Goal: Task Accomplishment & Management: Complete application form

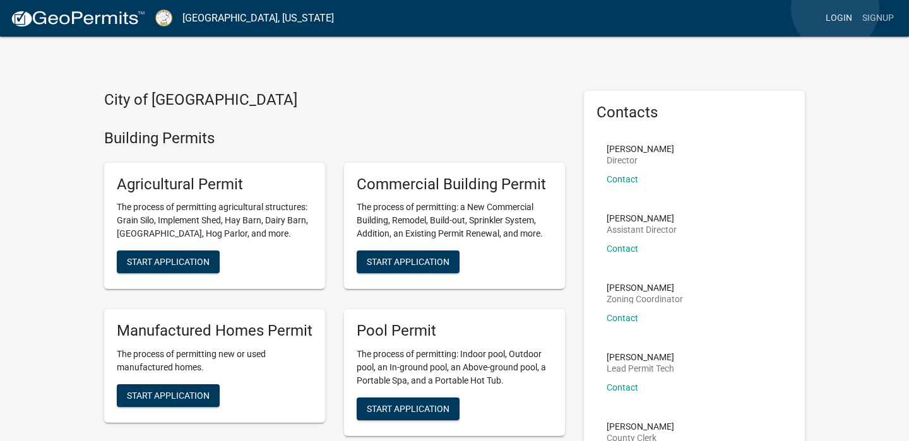
click at [836, 8] on link "Login" at bounding box center [839, 18] width 37 height 24
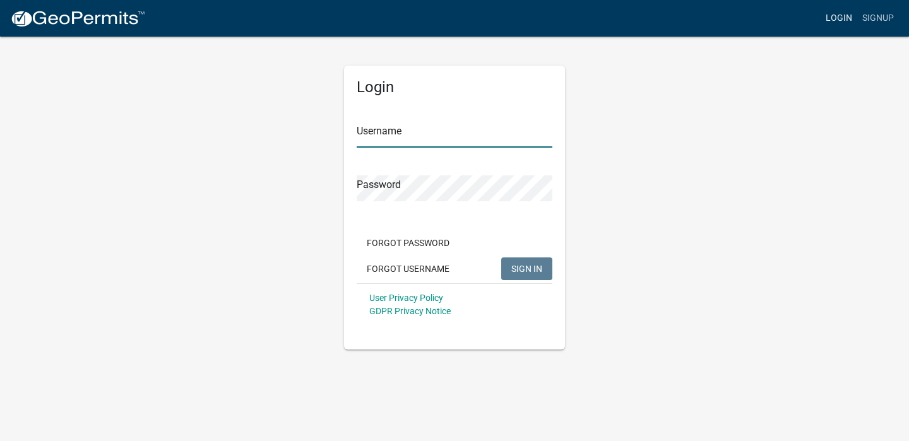
type input "Reysigns"
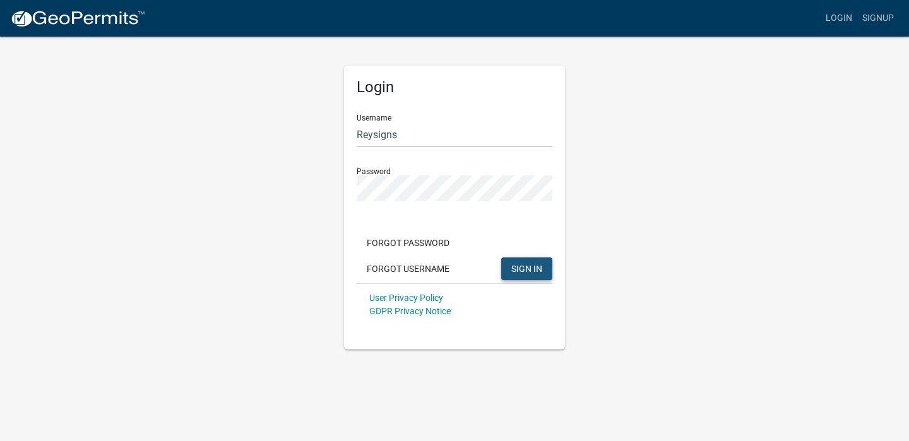
click at [530, 267] on span "SIGN IN" at bounding box center [527, 268] width 31 height 10
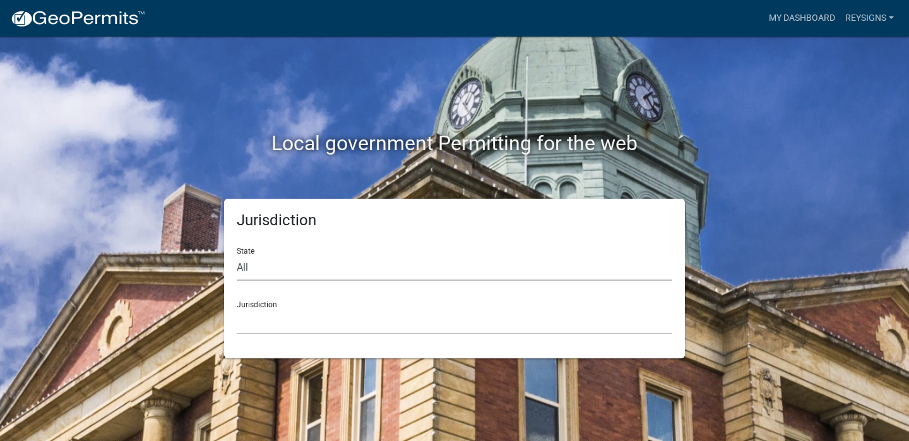
click at [277, 274] on select "All [US_STATE] [US_STATE] [US_STATE] [US_STATE] [US_STATE] [US_STATE] [US_STATE…" at bounding box center [455, 268] width 436 height 26
select select "[US_STATE]"
click at [237, 255] on select "All [US_STATE] [US_STATE] [US_STATE] [US_STATE] [US_STATE] [US_STATE] [US_STATE…" at bounding box center [455, 268] width 436 height 26
click at [279, 312] on select "[GEOGRAPHIC_DATA], [US_STATE][PERSON_NAME][GEOGRAPHIC_DATA], [US_STATE][PERSON_…" at bounding box center [455, 322] width 436 height 26
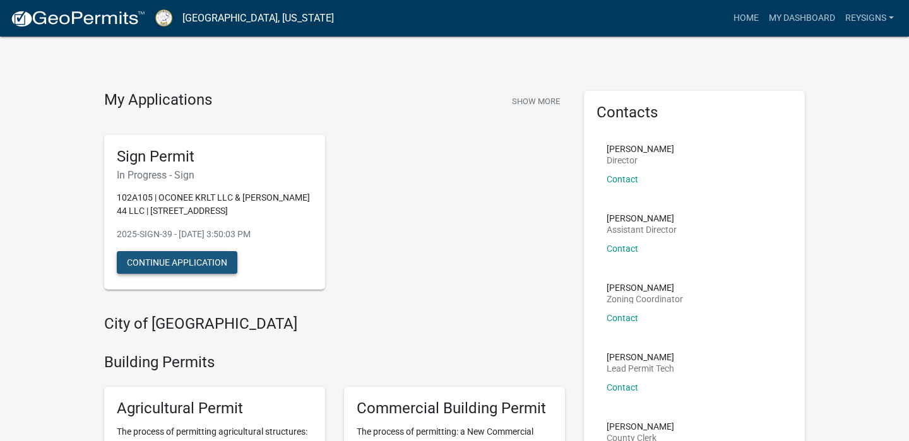
click at [149, 264] on button "Continue Application" at bounding box center [177, 262] width 121 height 23
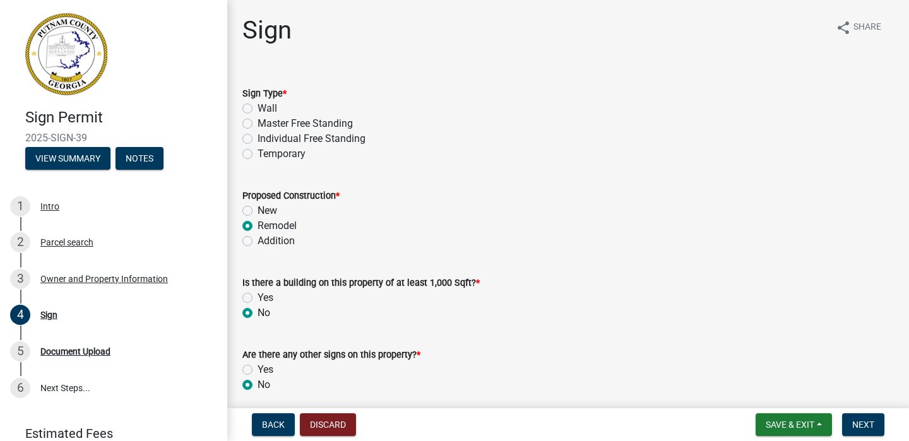
drag, startPoint x: 249, startPoint y: 124, endPoint x: 249, endPoint y: 135, distance: 11.4
click at [258, 124] on label "Master Free Standing" at bounding box center [305, 123] width 95 height 15
click at [258, 124] on input "Master Free Standing" at bounding box center [262, 120] width 8 height 8
radio input "true"
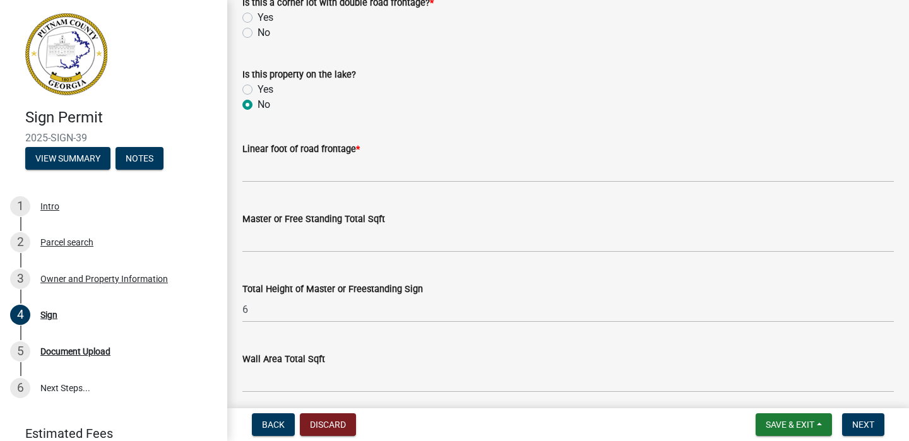
scroll to position [426, 0]
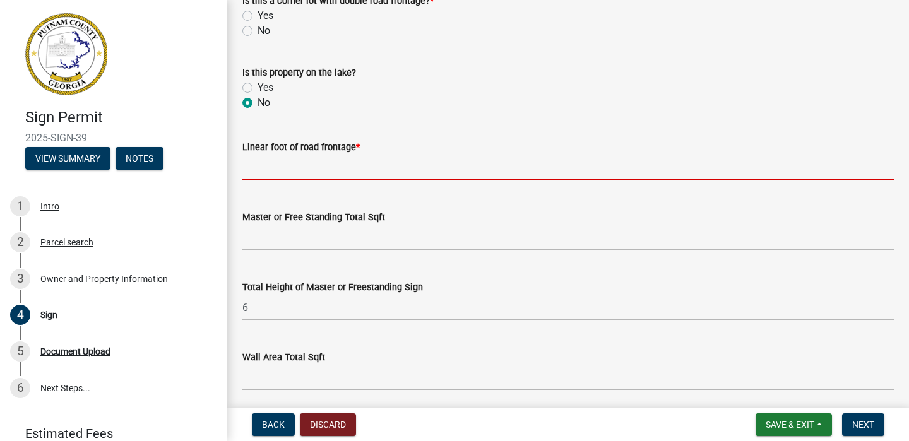
click at [328, 163] on input "text" at bounding box center [569, 168] width 652 height 26
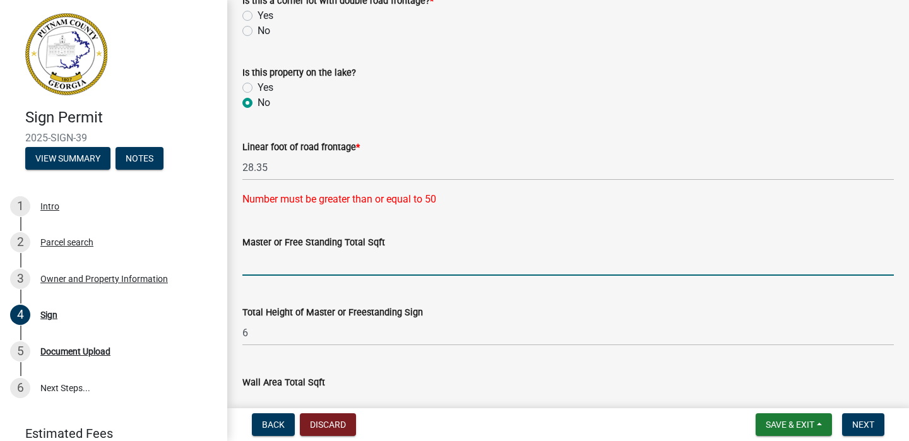
click at [303, 243] on form "Master or Free Standing Total Sqft" at bounding box center [569, 255] width 652 height 41
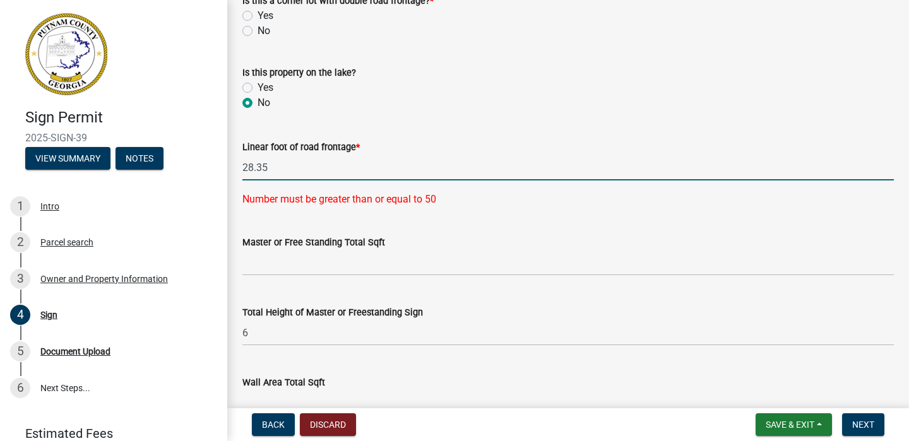
click at [295, 163] on input "28.35" at bounding box center [569, 168] width 652 height 26
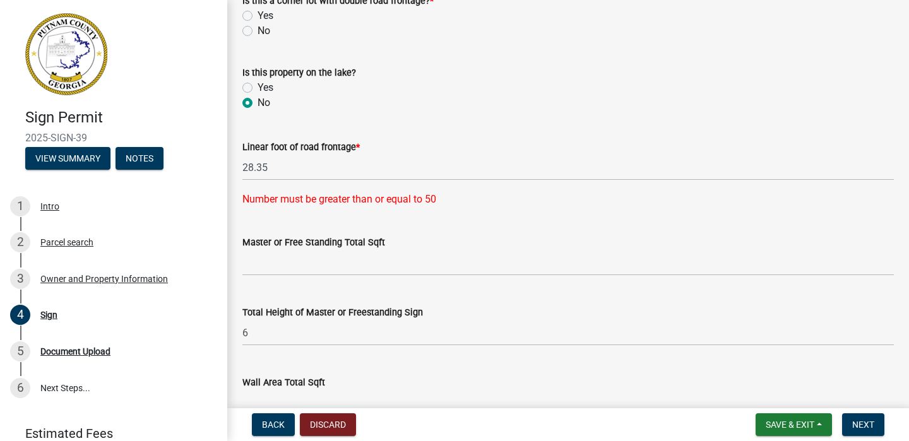
click at [358, 145] on span "*" at bounding box center [358, 147] width 4 height 11
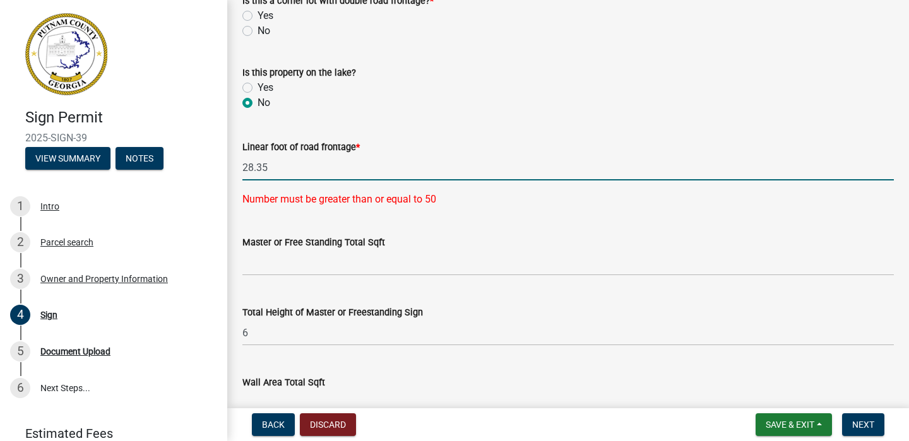
click at [303, 165] on input "28.35" at bounding box center [569, 168] width 652 height 26
type input "2"
type input "66.8"
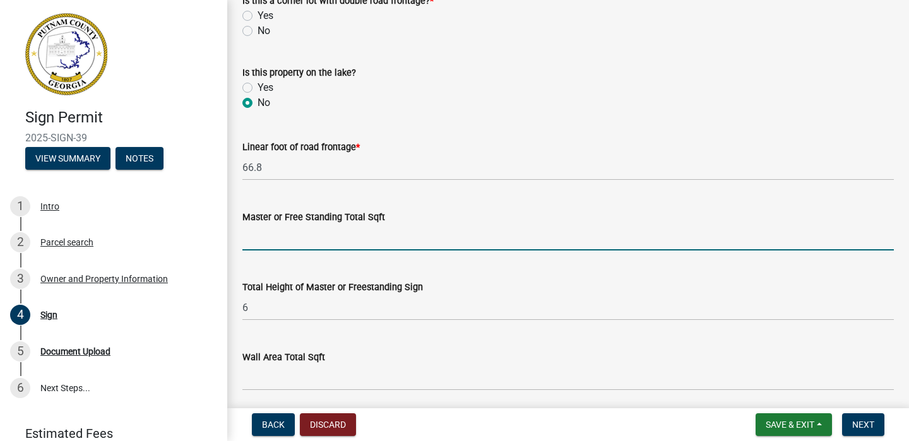
click at [294, 260] on wm-data-entity-input "Master or Free Standing Total Sqft" at bounding box center [569, 227] width 652 height 70
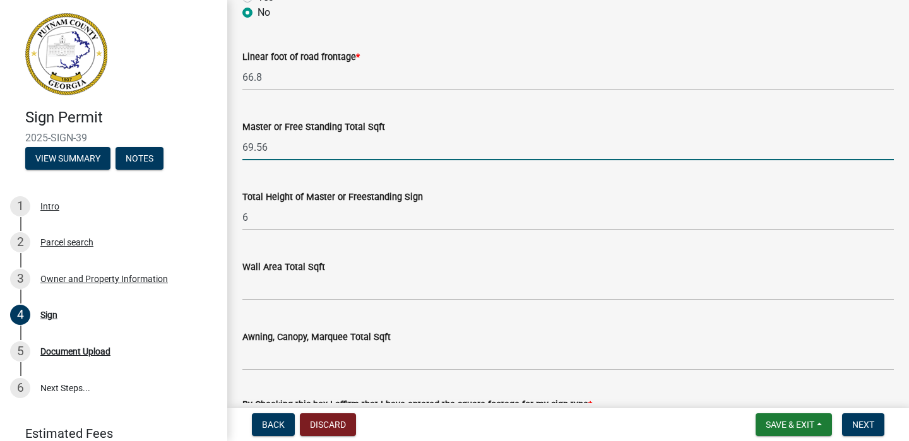
scroll to position [517, 0]
type input "69.56"
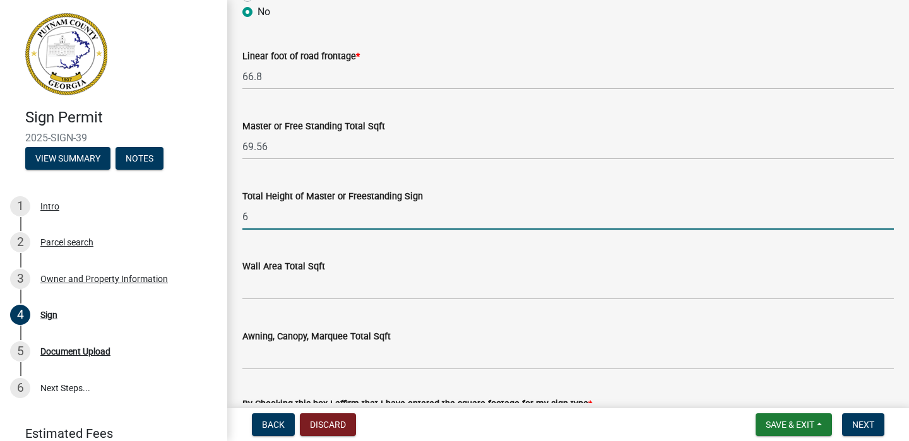
click at [268, 217] on input "6" at bounding box center [569, 217] width 652 height 26
type input "7.4"
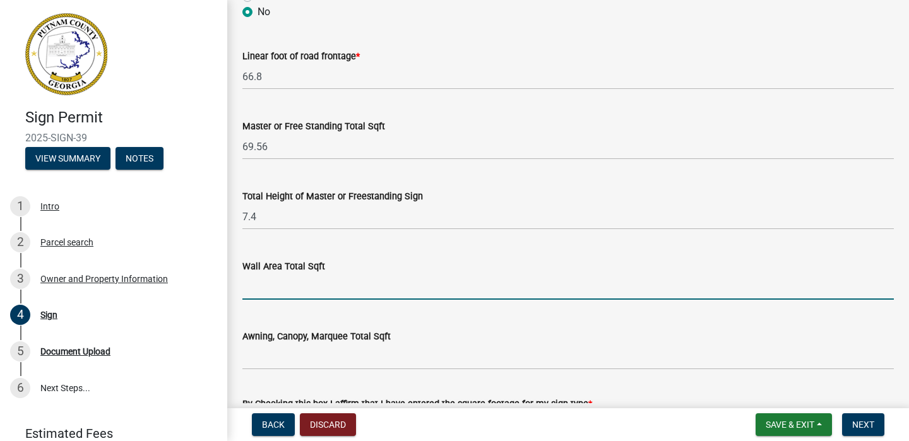
click at [259, 294] on input "text" at bounding box center [569, 287] width 652 height 26
type input "69.56"
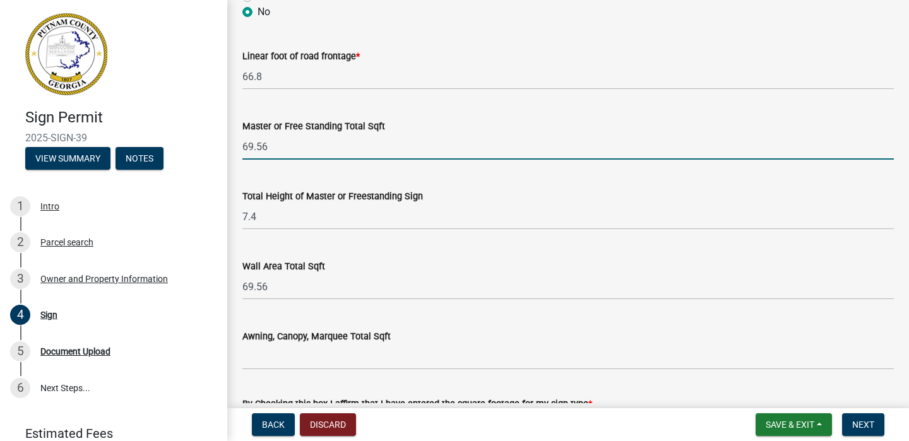
click at [272, 153] on input "69.56" at bounding box center [569, 147] width 652 height 26
type input "6"
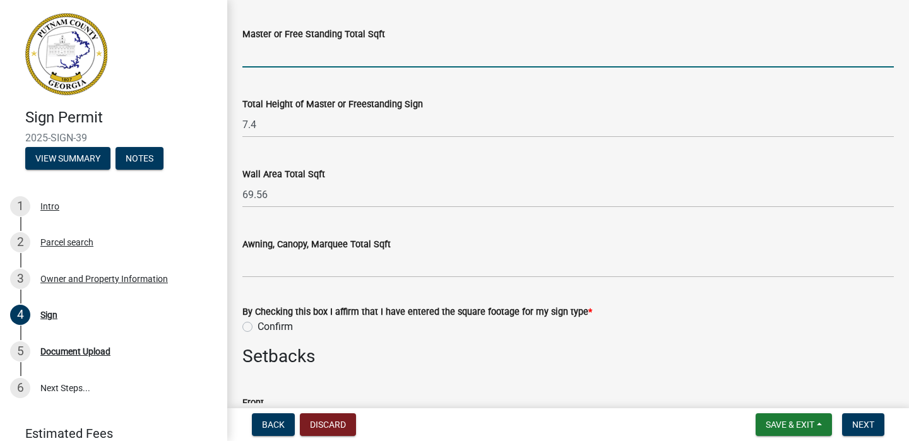
scroll to position [608, 0]
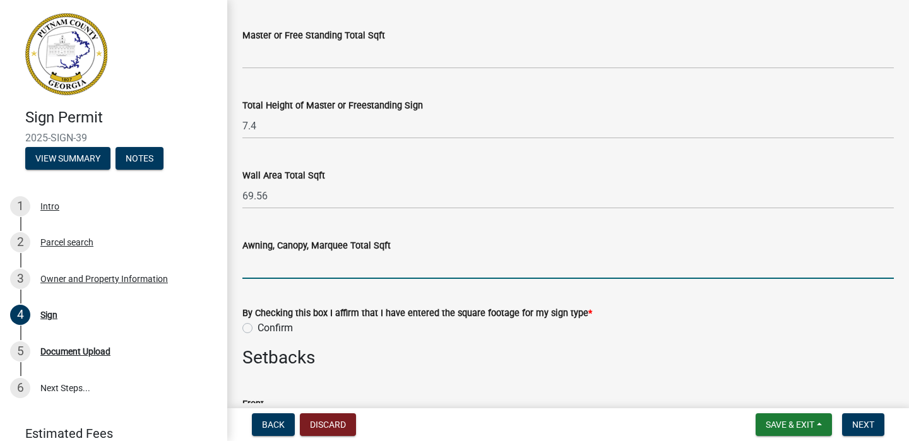
click at [294, 268] on input "text" at bounding box center [569, 266] width 652 height 26
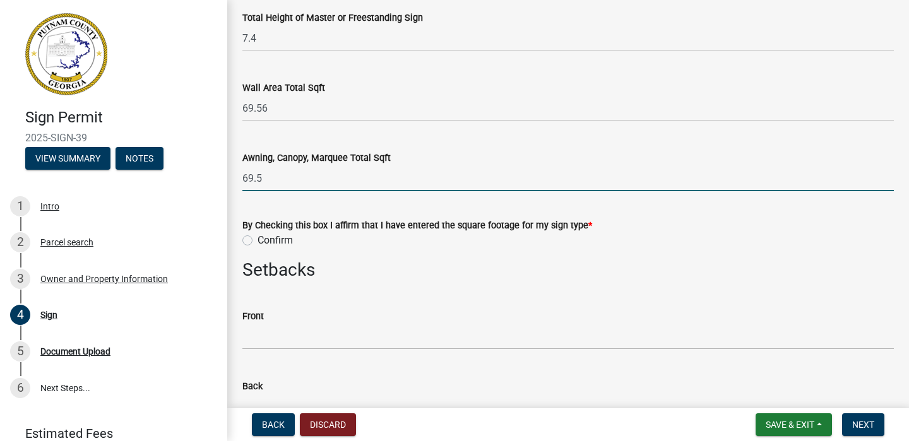
scroll to position [702, 0]
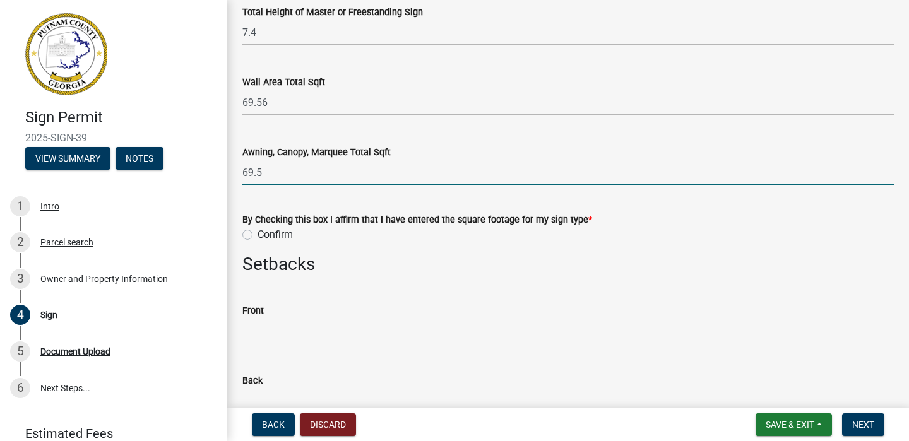
type input "69.5"
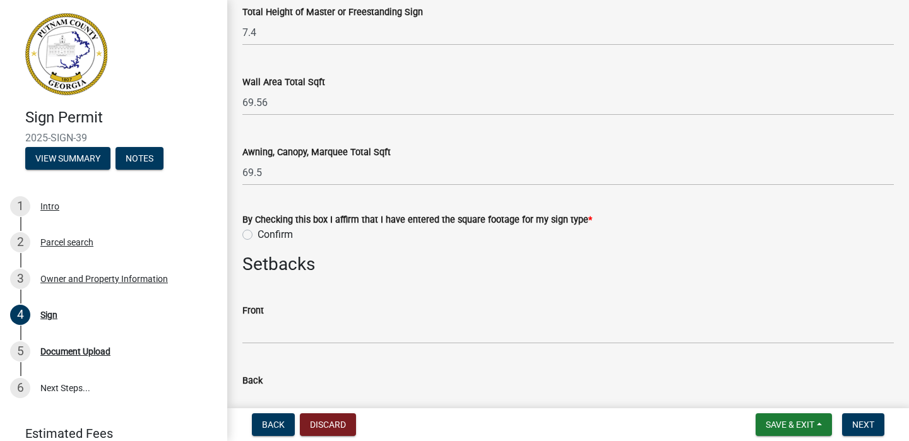
click at [258, 236] on label "Confirm" at bounding box center [275, 234] width 35 height 15
click at [258, 236] on input "Confirm" at bounding box center [262, 231] width 8 height 8
radio input "true"
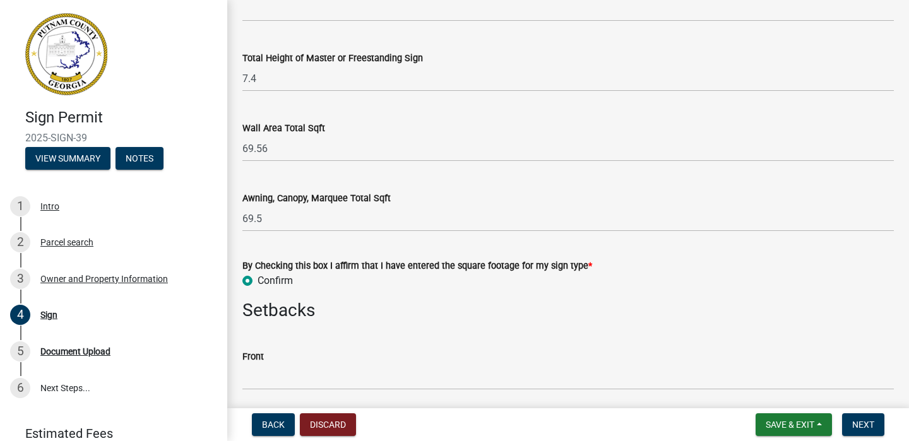
scroll to position [657, 0]
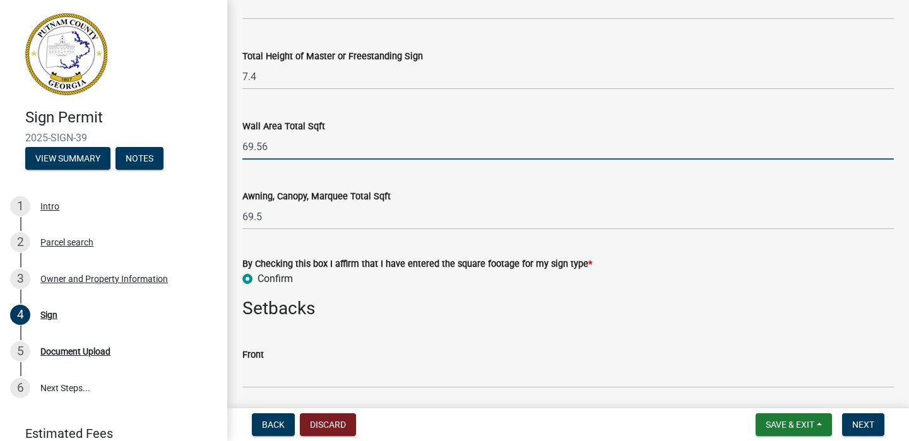
click at [277, 145] on input "69.56" at bounding box center [569, 147] width 652 height 26
type input "6"
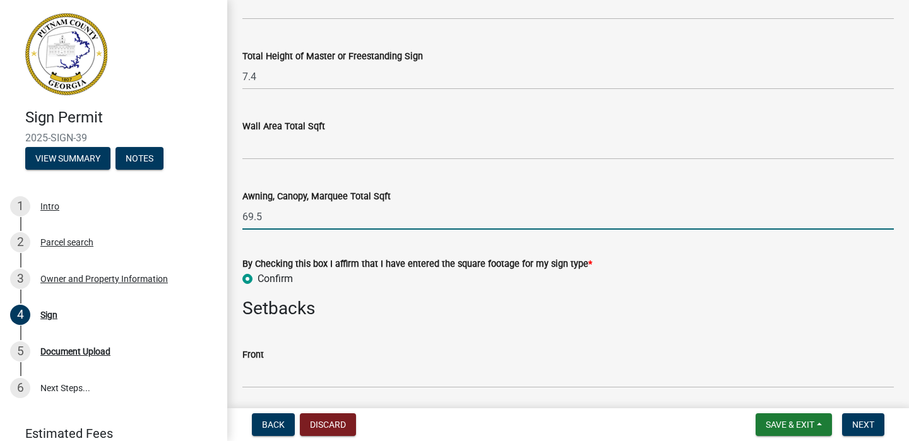
click at [313, 217] on input "69.5" at bounding box center [569, 217] width 652 height 26
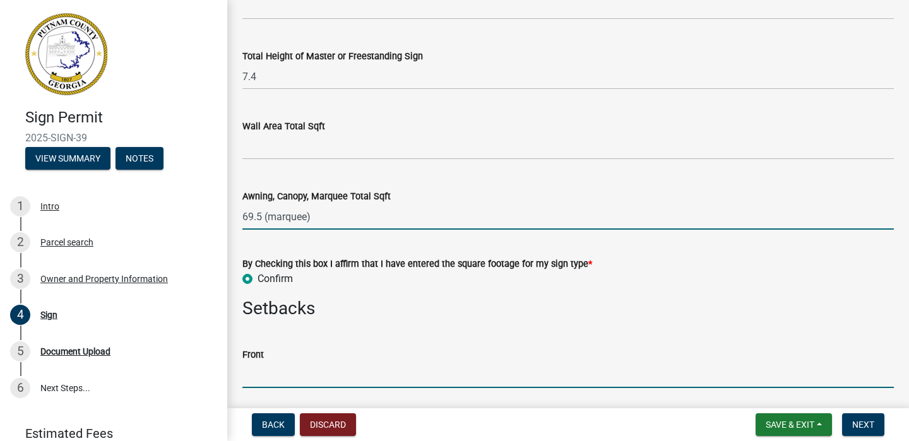
type input "-69.5"
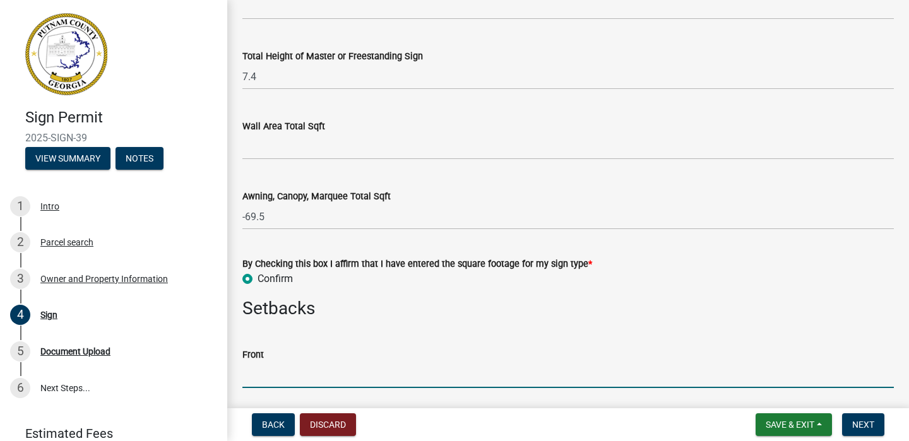
click at [282, 369] on input "text" at bounding box center [569, 375] width 652 height 26
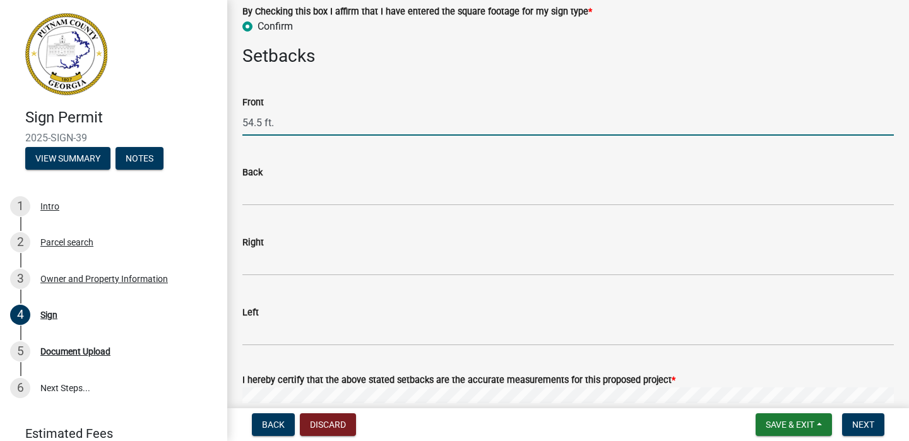
scroll to position [914, 0]
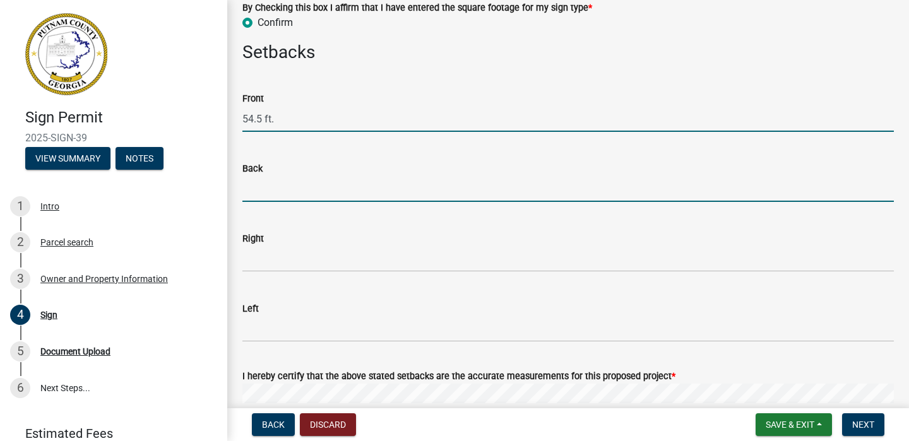
type input "0"
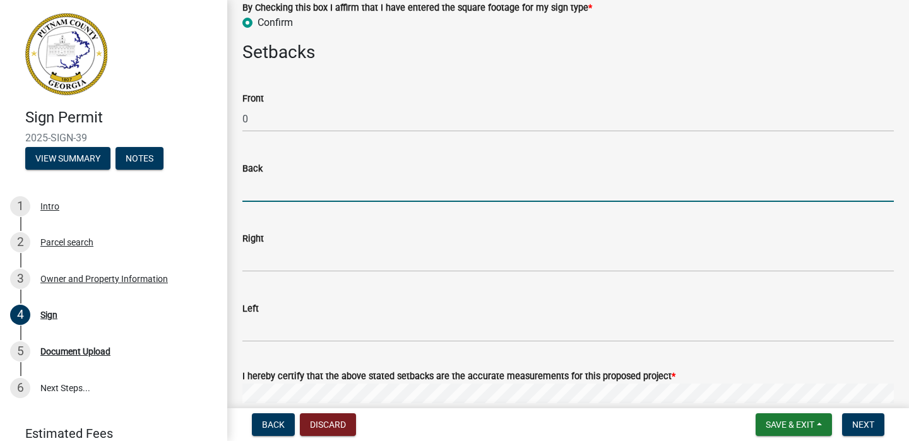
click at [275, 195] on input "text" at bounding box center [569, 189] width 652 height 26
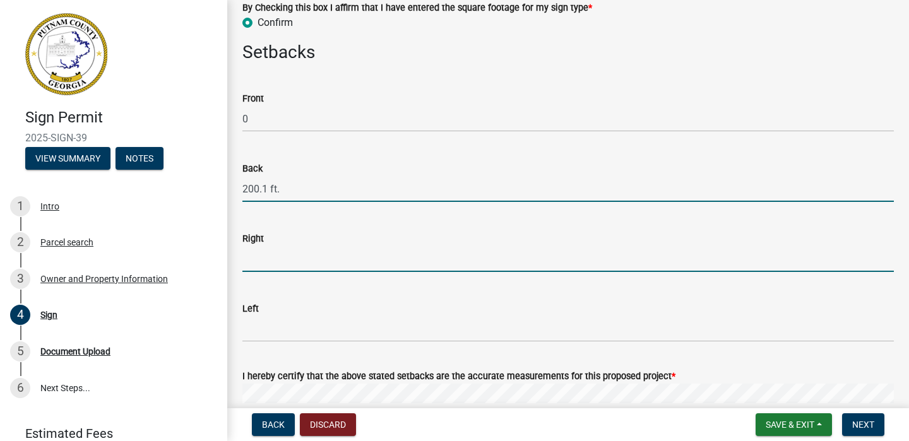
type input "0"
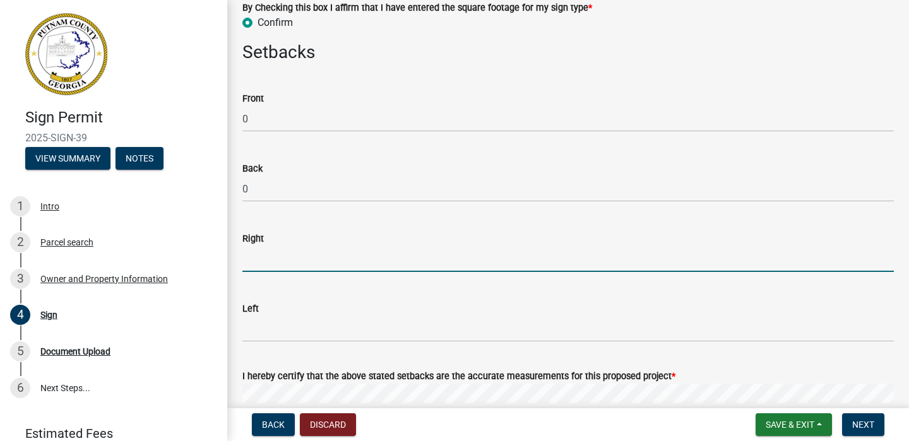
click at [267, 261] on input "text" at bounding box center [569, 259] width 652 height 26
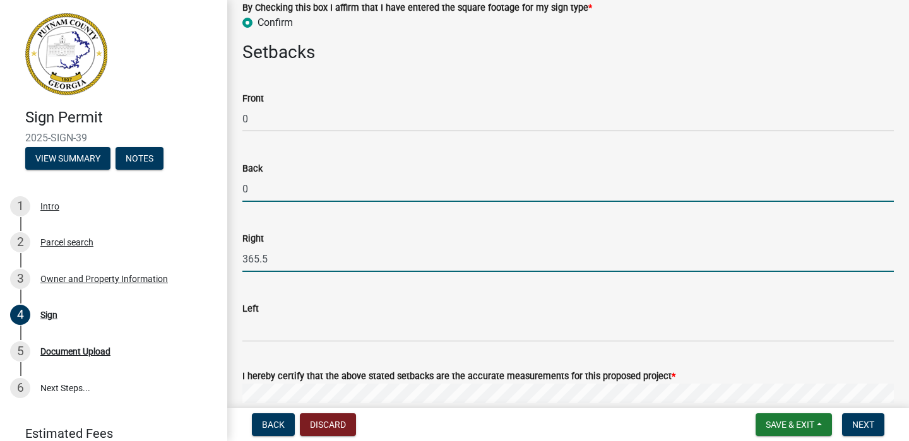
type input "365.5"
click at [265, 189] on input "0" at bounding box center [569, 189] width 652 height 26
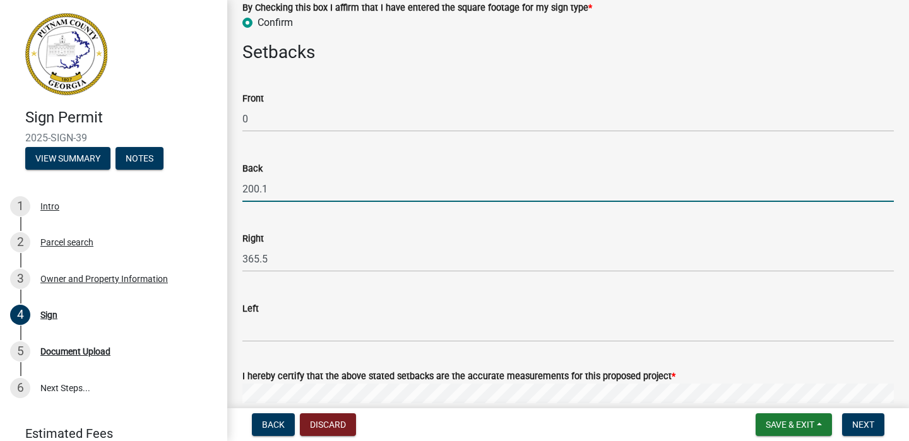
type input "200.1"
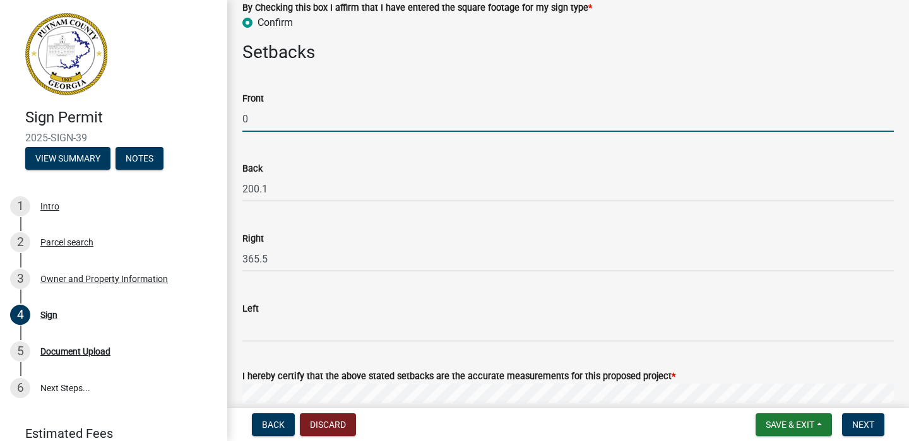
click at [264, 117] on input "0" at bounding box center [569, 119] width 652 height 26
type input "0"
type input "4"
type input "54.5"
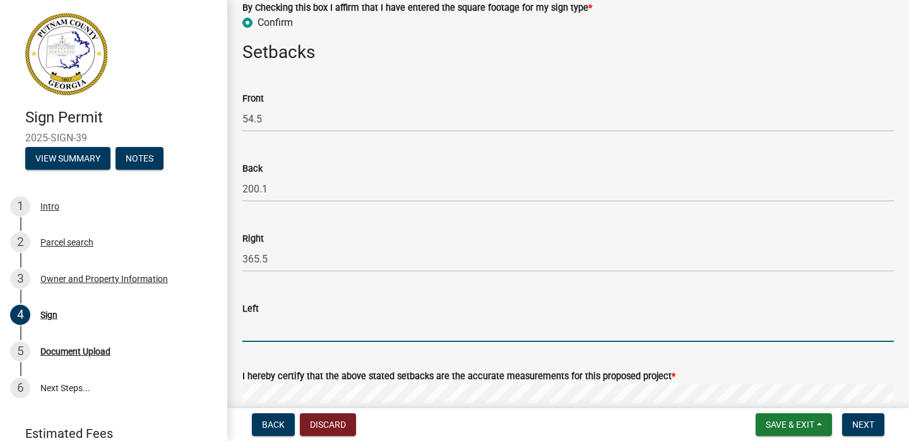
click at [266, 328] on input "text" at bounding box center [569, 329] width 652 height 26
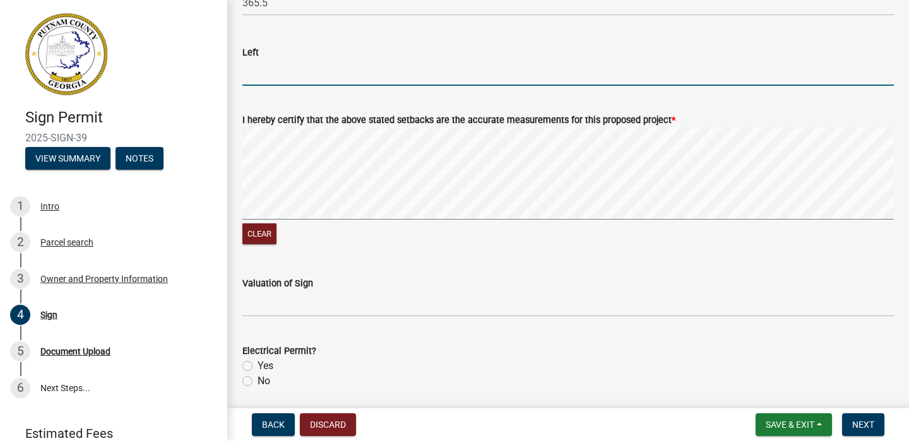
scroll to position [1167, 0]
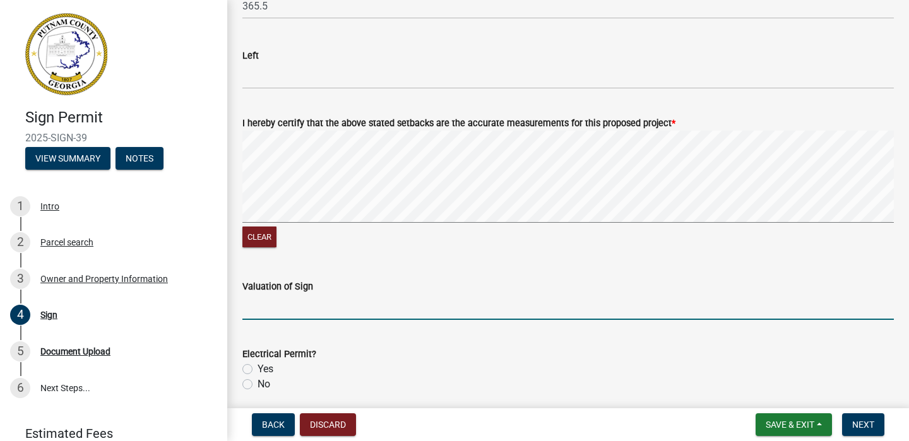
click at [376, 307] on input "text" at bounding box center [569, 307] width 652 height 26
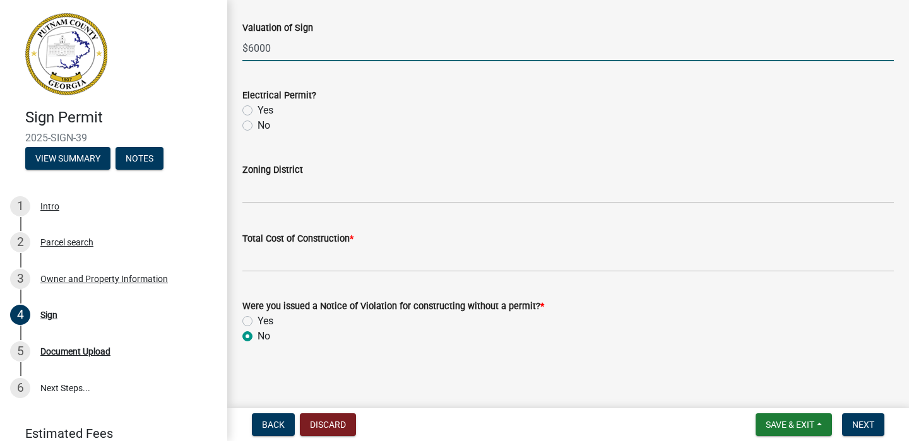
scroll to position [1427, 0]
type input "6000"
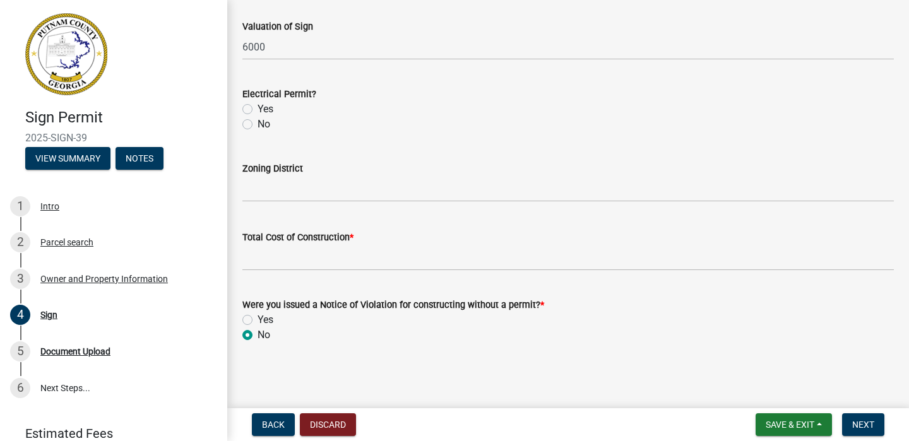
click at [302, 333] on div "No" at bounding box center [569, 335] width 652 height 15
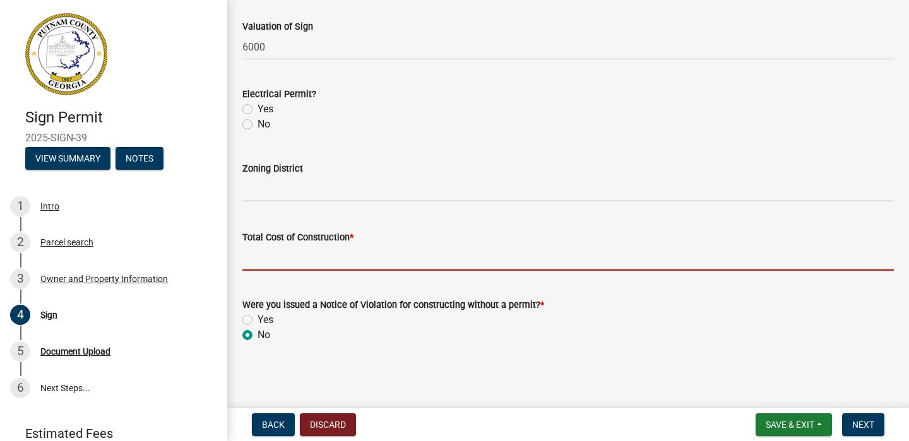
click at [332, 263] on input "text" at bounding box center [569, 258] width 652 height 26
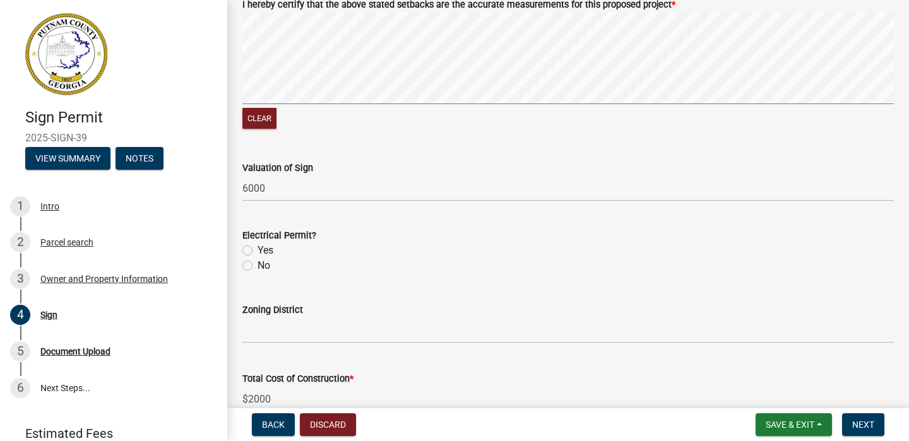
scroll to position [1296, 0]
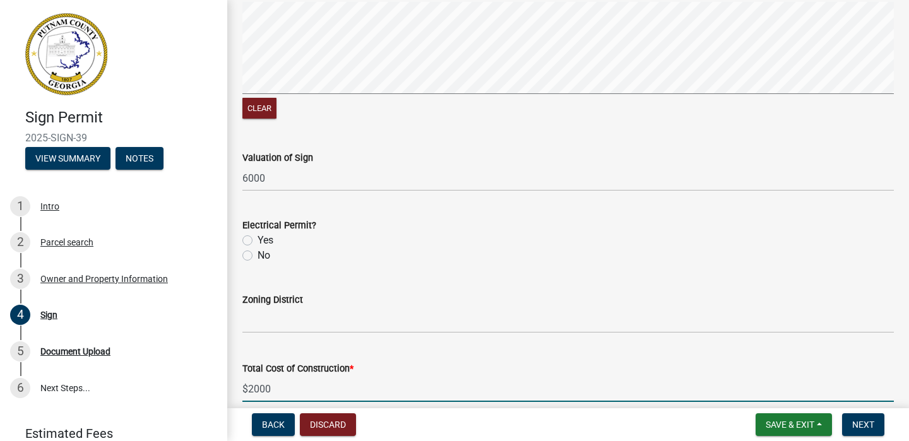
type input "2000"
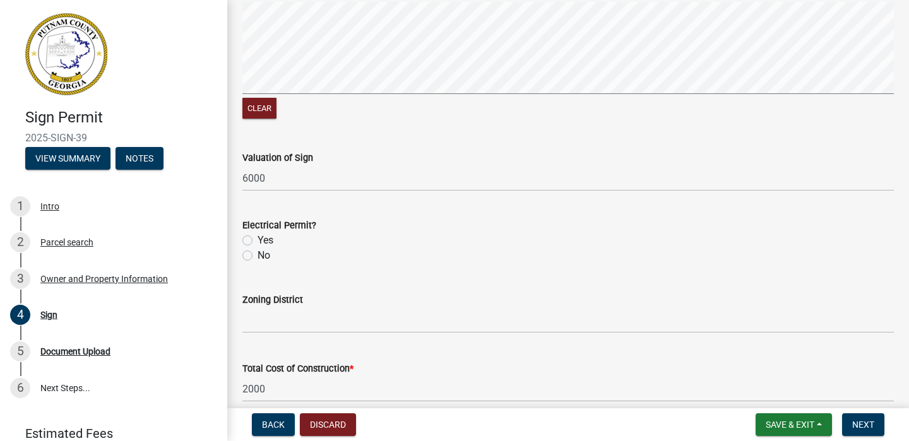
click at [240, 180] on div "Valuation of Sign 6000" at bounding box center [568, 162] width 671 height 59
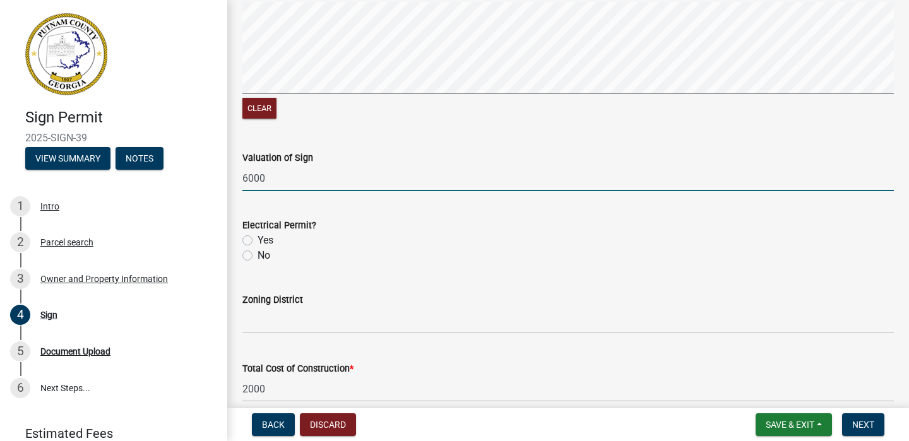
click at [243, 183] on input "6000" at bounding box center [569, 178] width 652 height 26
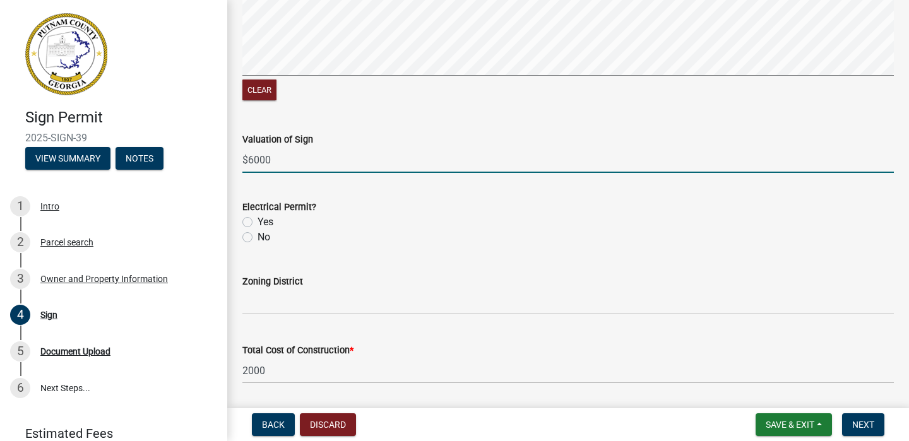
scroll to position [1311, 0]
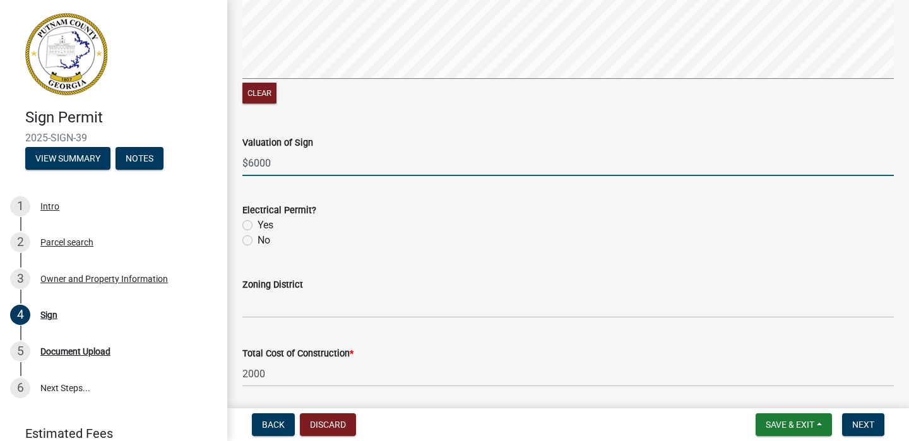
type input "6000"
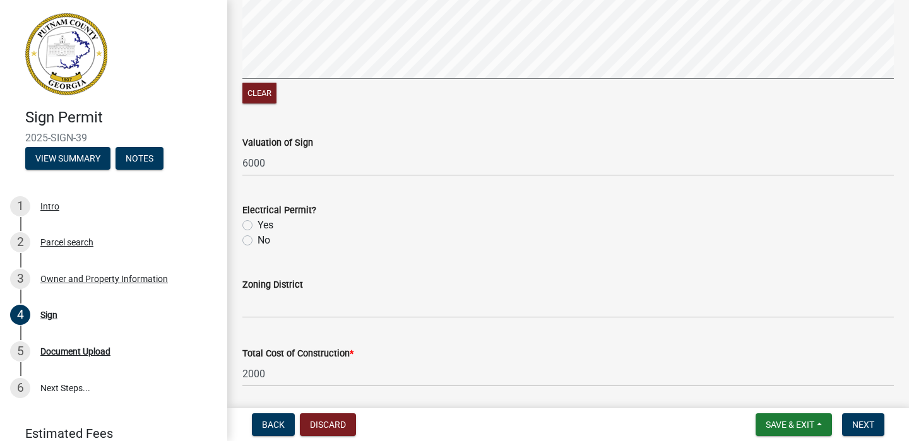
click at [258, 226] on label "Yes" at bounding box center [266, 225] width 16 height 15
click at [258, 226] on input "Yes" at bounding box center [262, 222] width 8 height 8
radio input "true"
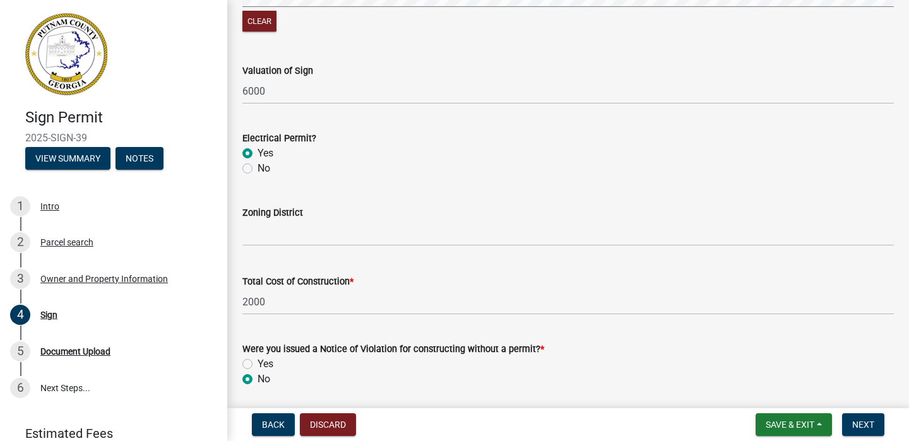
scroll to position [1427, 0]
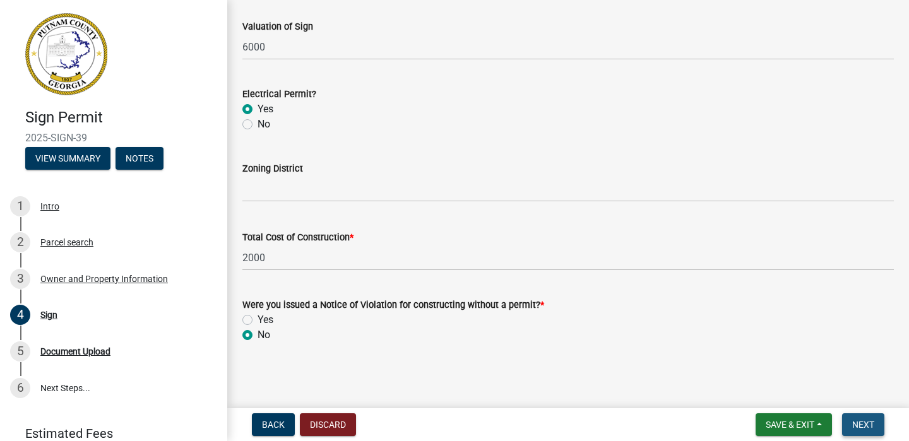
click at [859, 431] on button "Next" at bounding box center [863, 425] width 42 height 23
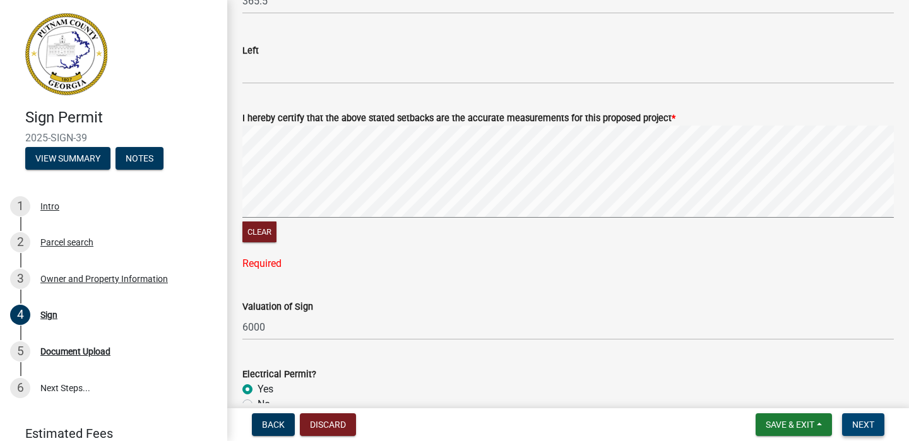
scroll to position [1187, 0]
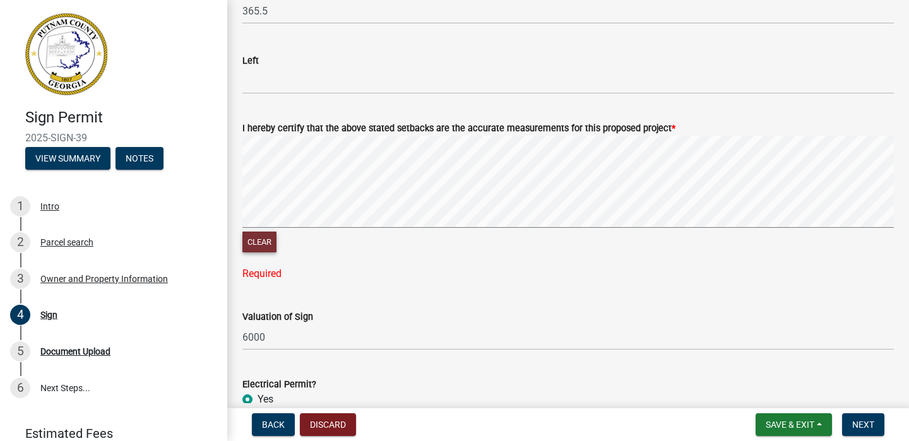
click at [268, 242] on button "Clear" at bounding box center [260, 242] width 34 height 21
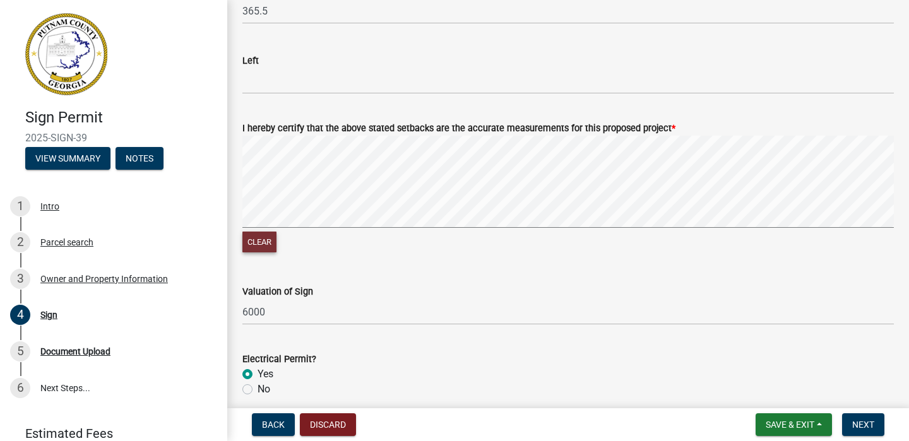
click at [267, 241] on button "Clear" at bounding box center [260, 242] width 34 height 21
click at [273, 237] on button "Clear" at bounding box center [260, 242] width 34 height 21
click at [263, 243] on button "Clear" at bounding box center [260, 242] width 34 height 21
click at [870, 425] on span "Next" at bounding box center [864, 425] width 22 height 10
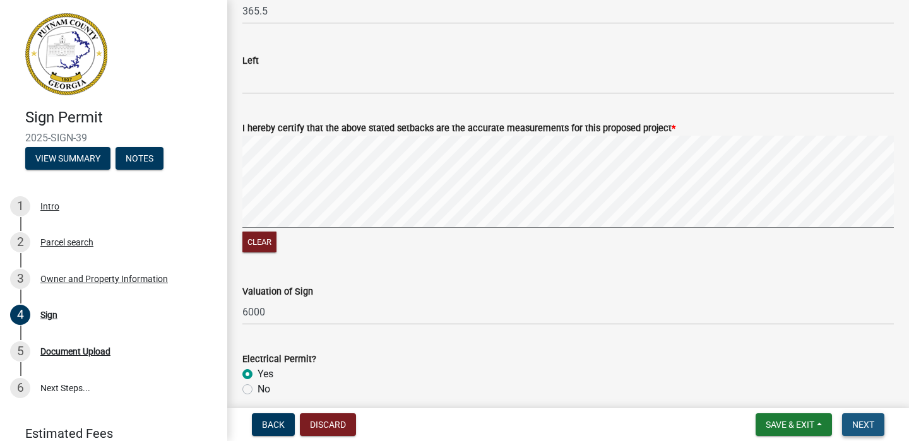
click at [861, 433] on button "Next" at bounding box center [863, 425] width 42 height 23
click at [860, 429] on button "Next" at bounding box center [863, 425] width 42 height 23
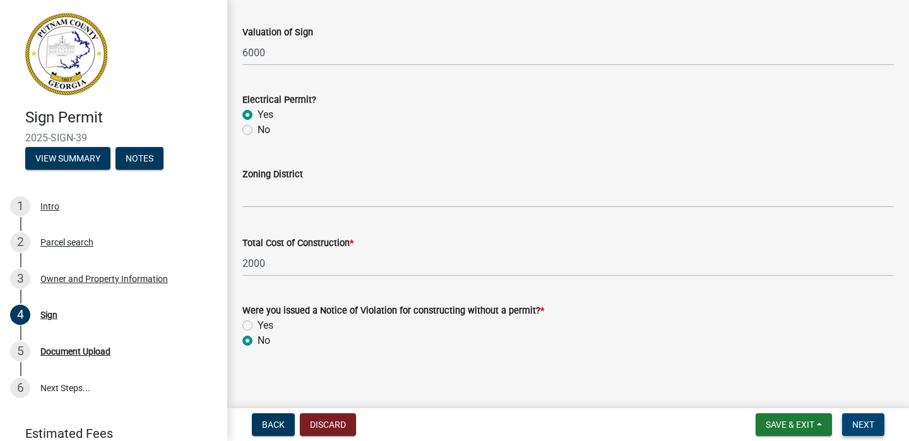
scroll to position [1453, 0]
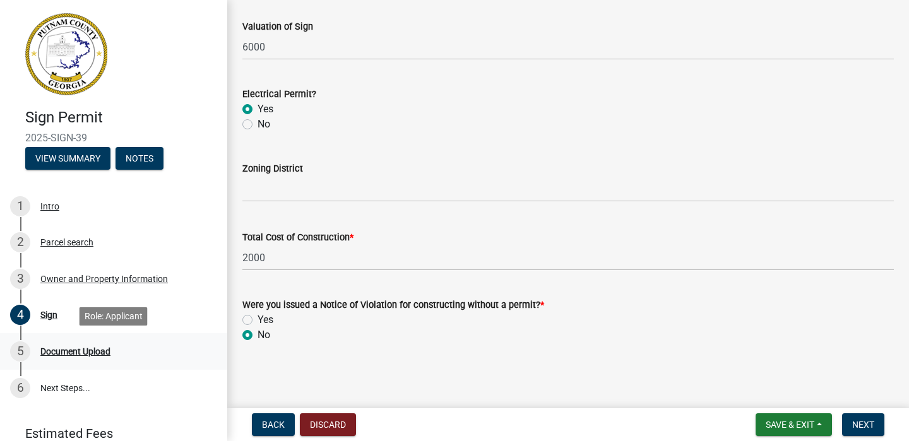
click at [85, 352] on div "Document Upload" at bounding box center [75, 351] width 70 height 9
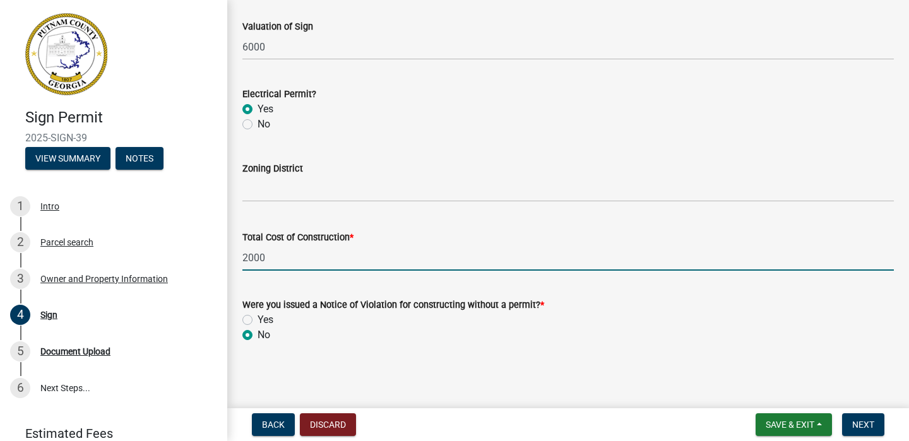
click at [644, 260] on input "2000" at bounding box center [569, 258] width 652 height 26
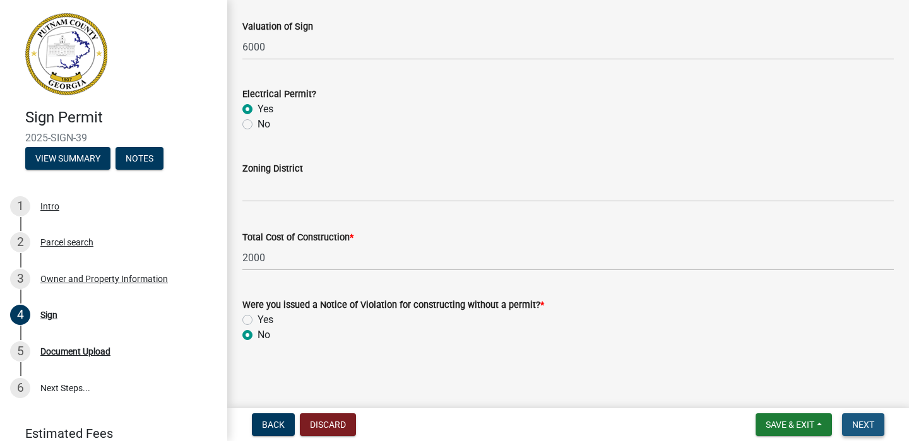
click at [866, 427] on span "Next" at bounding box center [864, 425] width 22 height 10
click at [867, 427] on span "Next" at bounding box center [864, 425] width 22 height 10
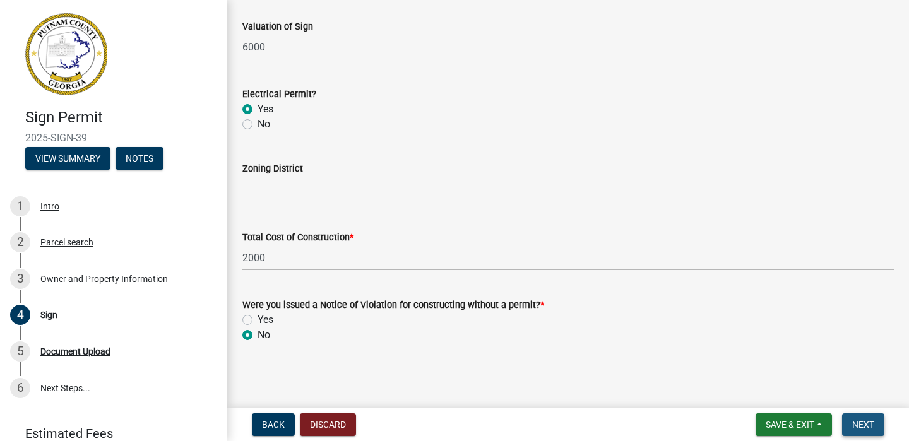
click at [867, 427] on span "Next" at bounding box center [864, 425] width 22 height 10
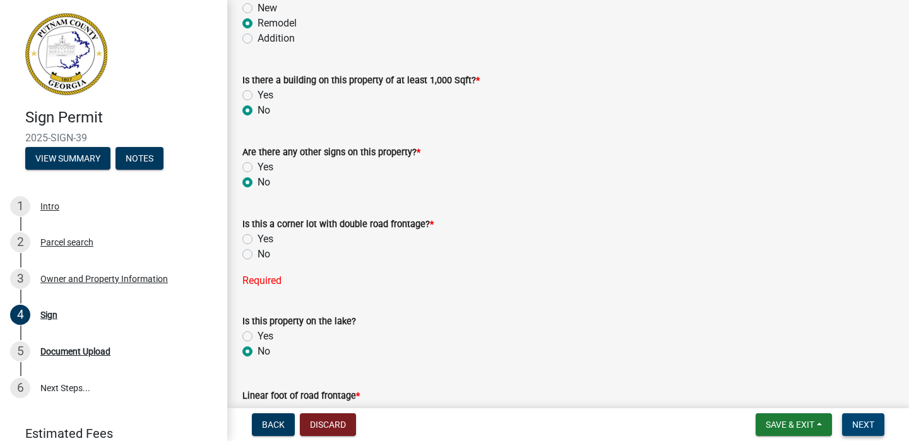
scroll to position [199, 0]
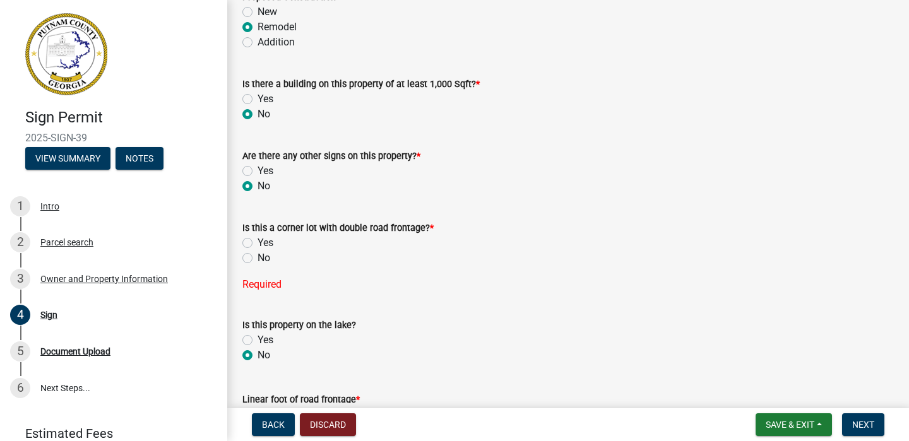
click at [258, 241] on label "Yes" at bounding box center [266, 243] width 16 height 15
click at [258, 241] on input "Yes" at bounding box center [262, 240] width 8 height 8
radio input "true"
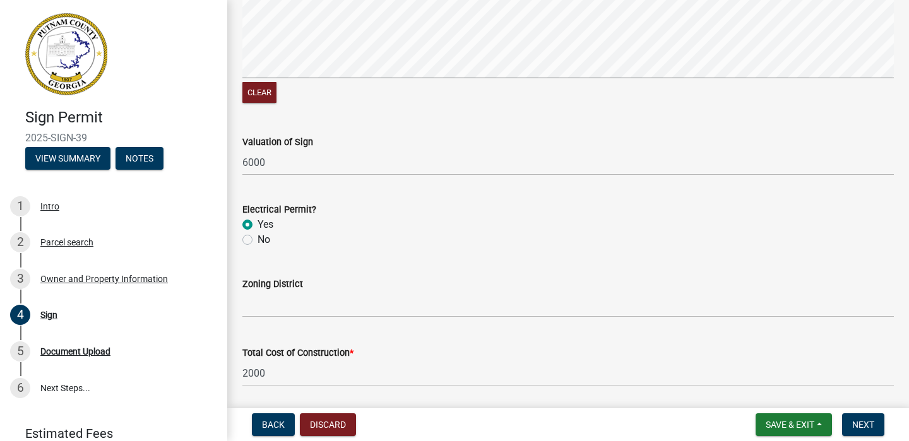
scroll to position [1427, 0]
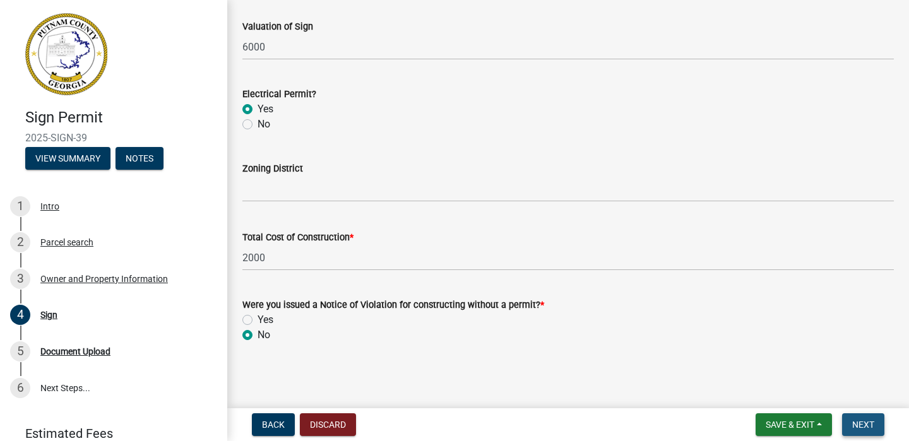
click at [863, 434] on button "Next" at bounding box center [863, 425] width 42 height 23
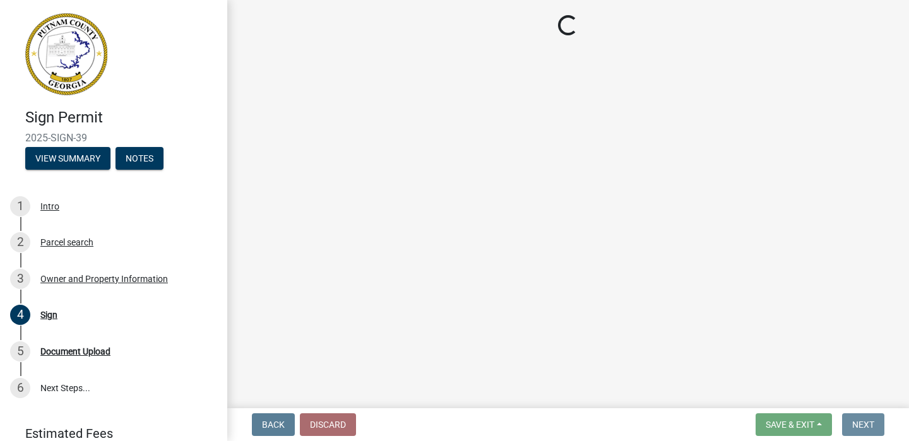
scroll to position [0, 0]
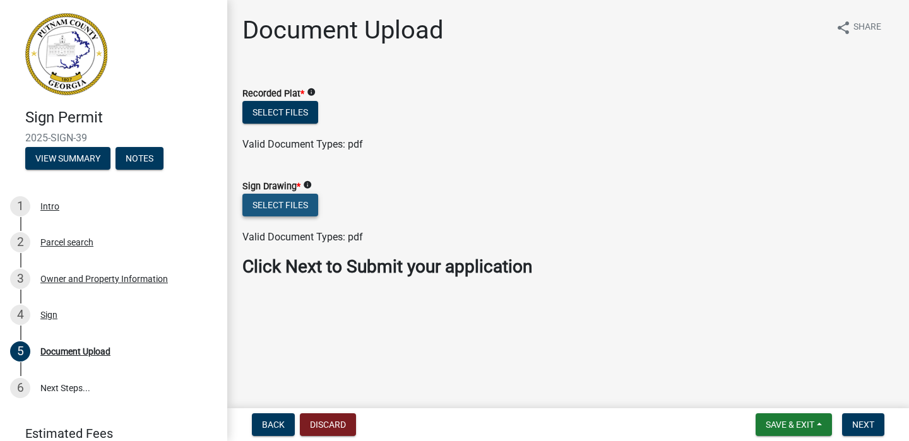
click at [287, 205] on button "Select files" at bounding box center [281, 205] width 76 height 23
click at [285, 207] on button "Select files" at bounding box center [281, 205] width 76 height 23
click at [297, 196] on button "Select files" at bounding box center [281, 205] width 76 height 23
click at [278, 203] on button "Select files" at bounding box center [281, 205] width 76 height 23
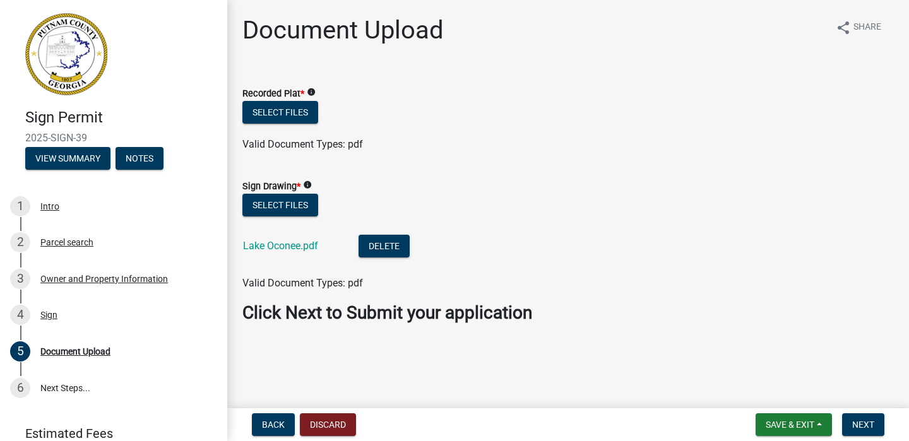
click at [311, 93] on icon "info" at bounding box center [311, 92] width 9 height 9
click at [304, 90] on span "*" at bounding box center [303, 93] width 4 height 11
click at [303, 93] on span "*" at bounding box center [303, 93] width 4 height 11
click at [314, 93] on icon "info" at bounding box center [311, 92] width 9 height 9
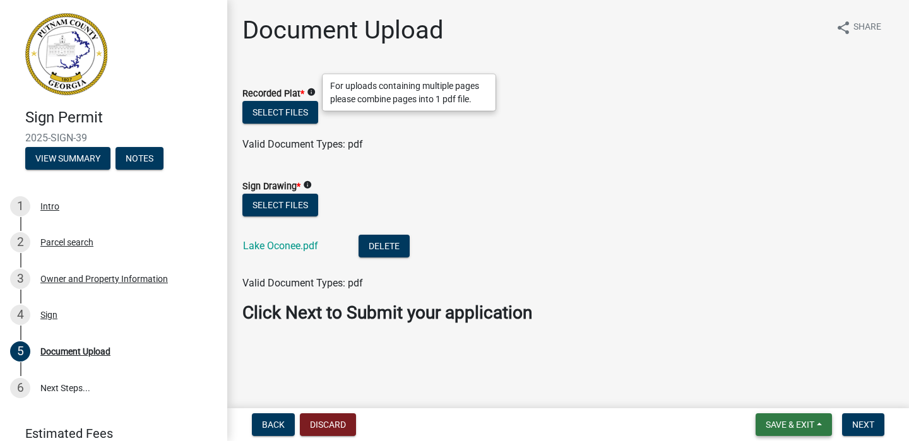
click at [779, 426] on span "Save & Exit" at bounding box center [790, 425] width 49 height 10
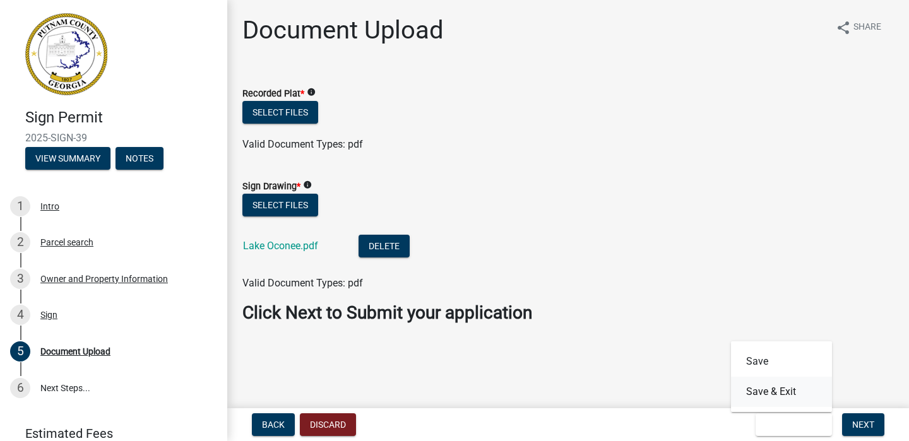
click at [769, 392] on button "Save & Exit" at bounding box center [781, 392] width 101 height 30
